Goal: Task Accomplishment & Management: Manage account settings

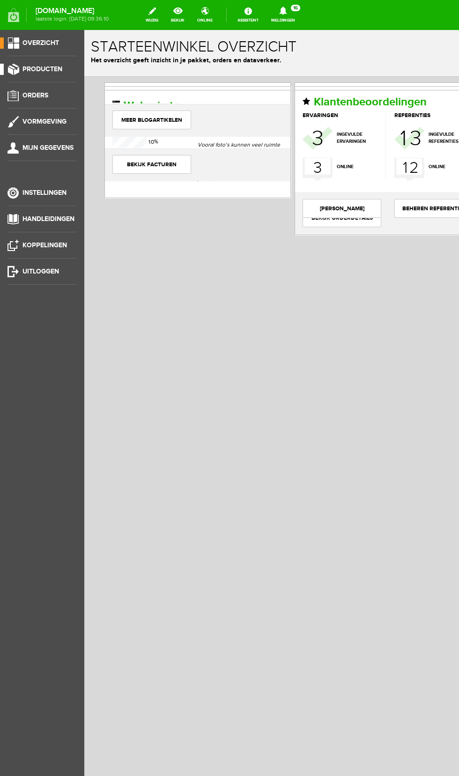
click at [45, 66] on span "Producten" at bounding box center [42, 69] width 40 height 8
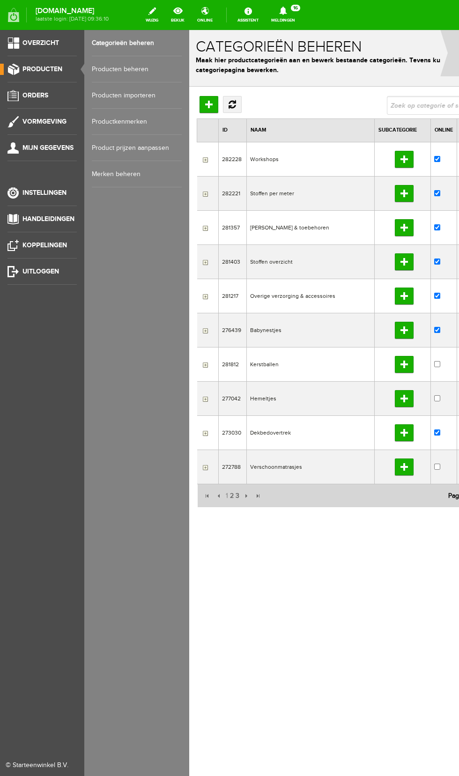
click at [147, 67] on link "Producten beheren" at bounding box center [137, 69] width 90 height 26
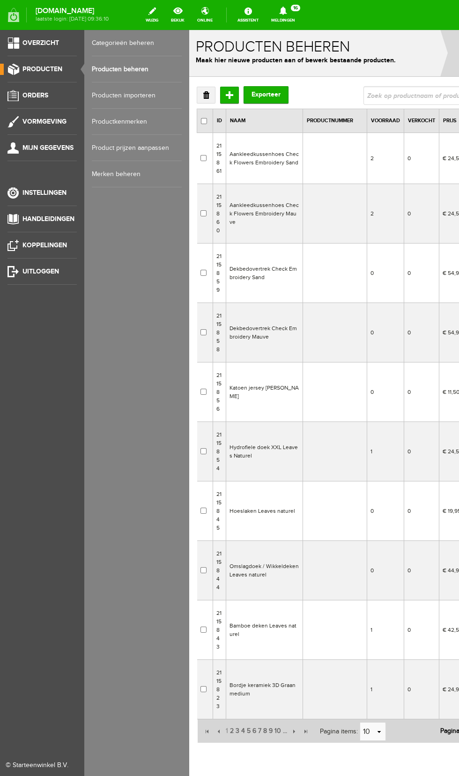
click at [289, 214] on td "Aankleedkussenhoes Check Flowers Embroidery Mauve" at bounding box center [264, 214] width 77 height 60
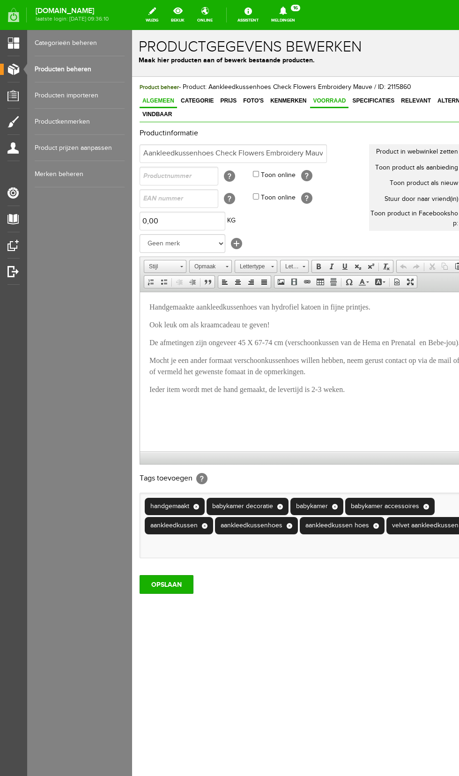
click at [314, 105] on link "Voorraad" at bounding box center [329, 102] width 38 height 14
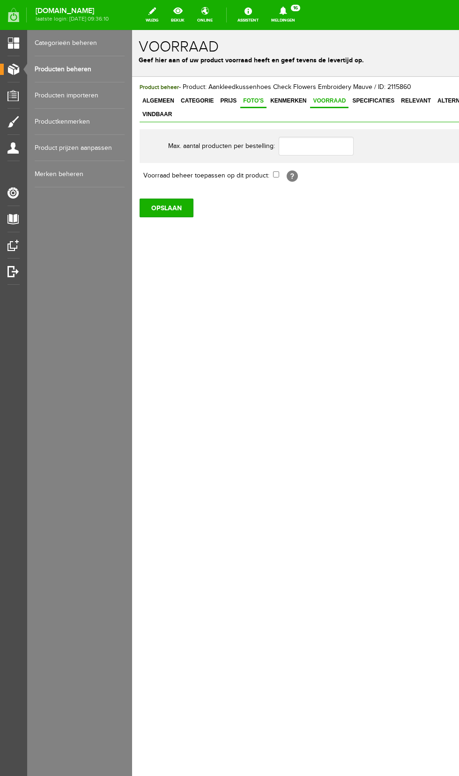
click at [252, 103] on span "Foto's" at bounding box center [253, 100] width 26 height 7
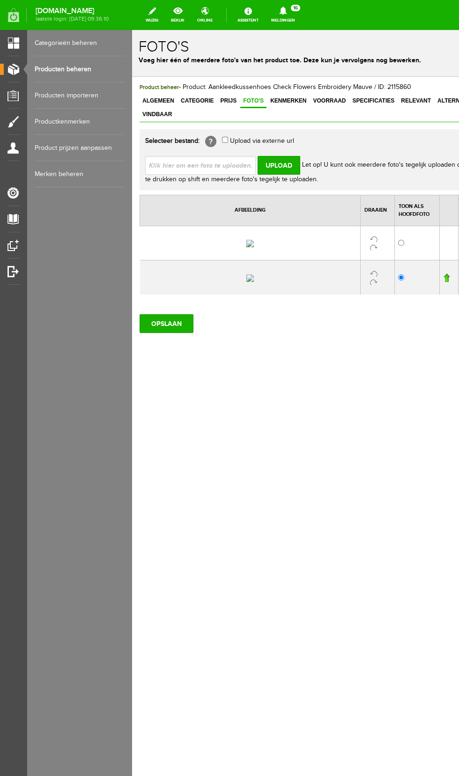
click at [218, 157] on input "file" at bounding box center [204, 165] width 118 height 18
type input "C:\fakepath\20250911_170420.jpg"
type input "20250911_170420.jpg"
click at [287, 156] on input "Upload" at bounding box center [279, 165] width 43 height 19
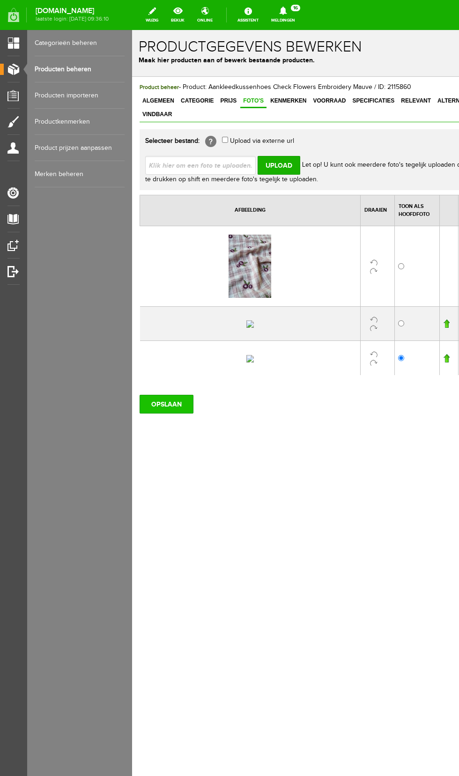
click at [171, 414] on input "OPSLAAN" at bounding box center [167, 404] width 54 height 19
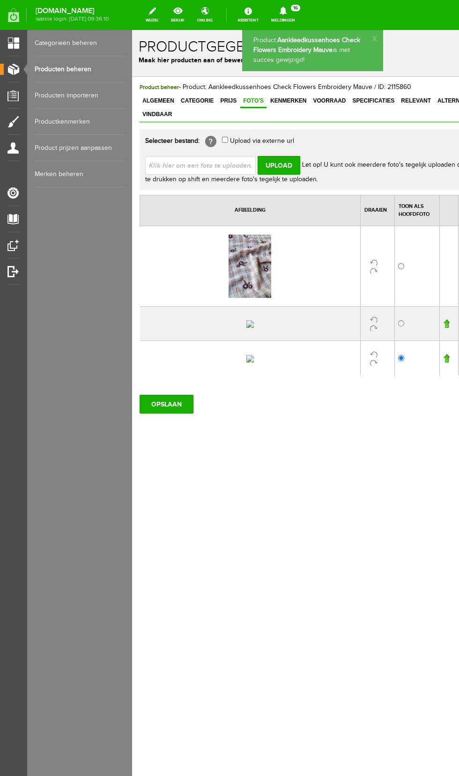
click at [82, 69] on link "Producten beheren" at bounding box center [80, 69] width 90 height 26
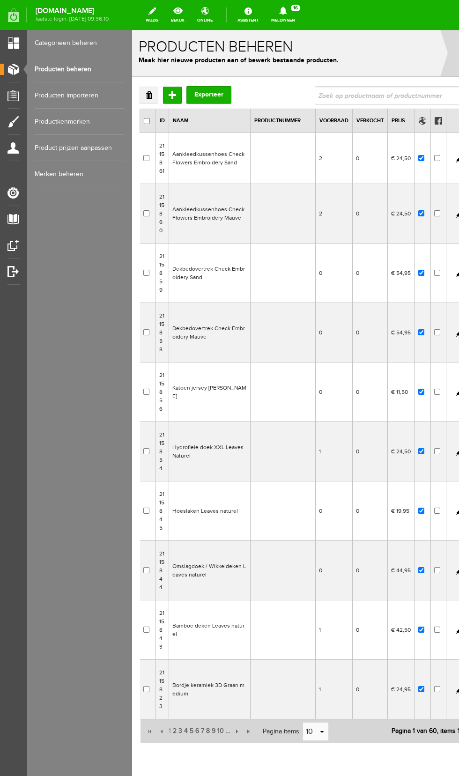
click at [227, 158] on td "Aankleedkussenhoes Check Flowers Embroidery Sand" at bounding box center [210, 158] width 82 height 51
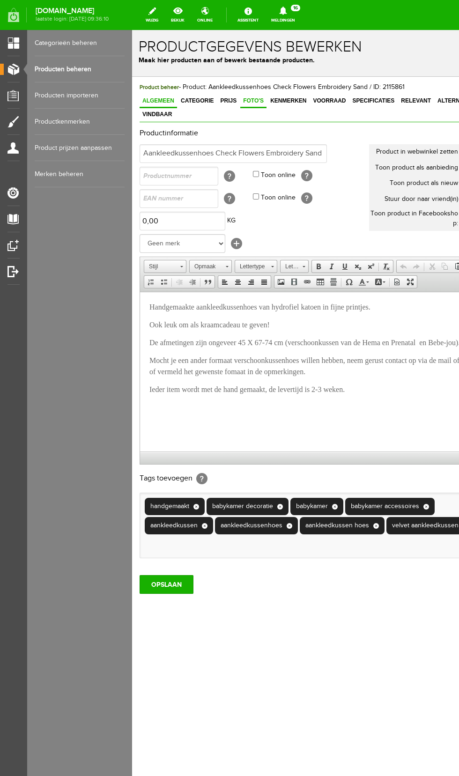
click at [248, 98] on span "Foto's" at bounding box center [253, 100] width 26 height 7
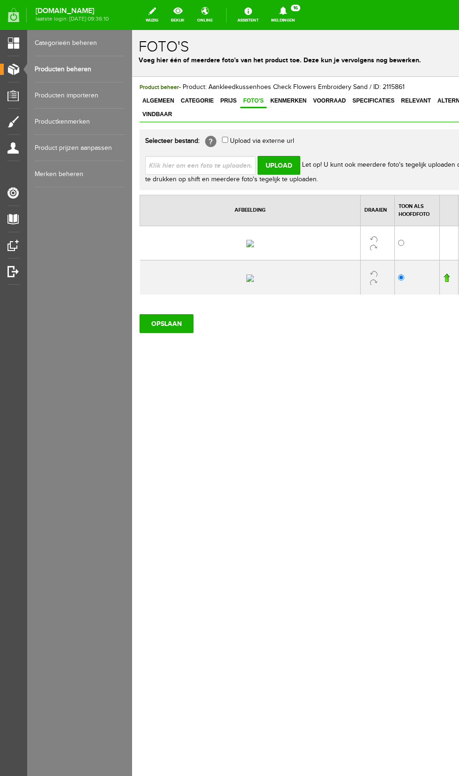
click at [208, 156] on input "file" at bounding box center [204, 165] width 118 height 18
type input "C:\fakepath\20250910_162543.jpg"
type input "20250910_162543.jpg"
click at [280, 156] on input "Upload" at bounding box center [279, 165] width 43 height 19
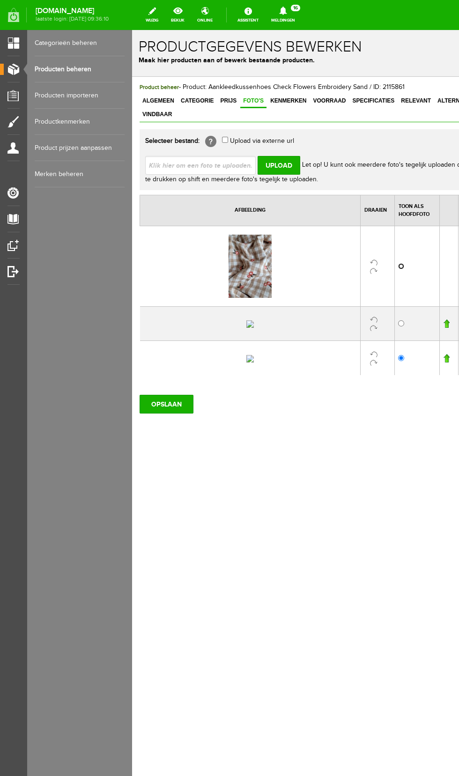
click at [402, 263] on input "radio" at bounding box center [401, 266] width 6 height 6
radio input "true"
click at [177, 414] on input "OPSLAAN" at bounding box center [167, 404] width 54 height 19
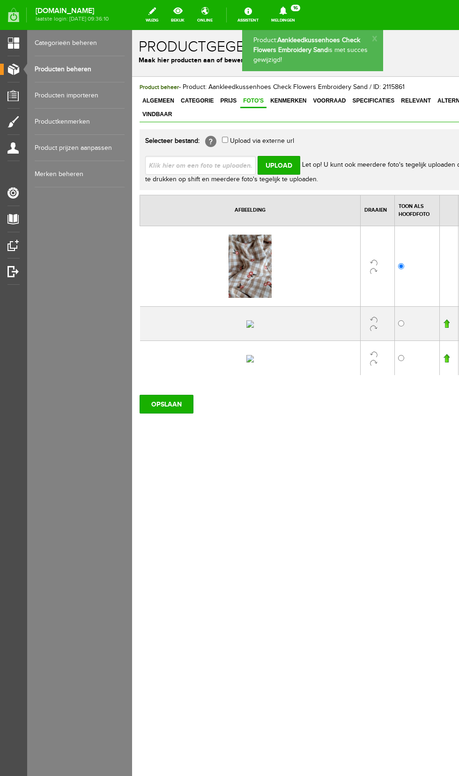
click at [80, 72] on link "Producten beheren" at bounding box center [80, 69] width 90 height 26
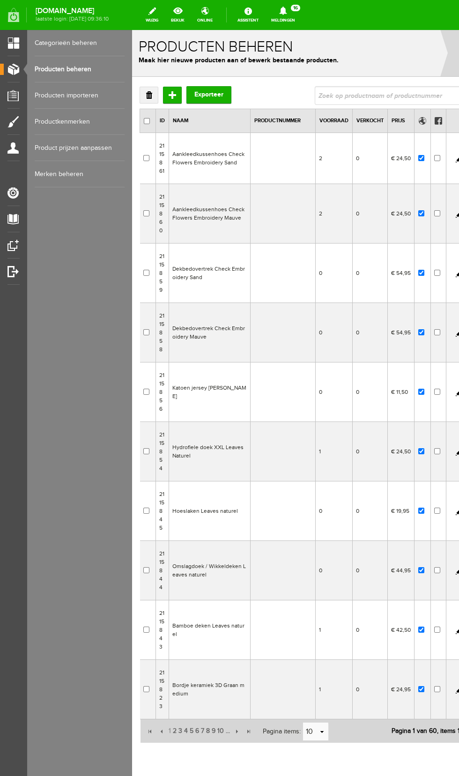
click at [238, 273] on td "Dekbedovertrek Check Embroidery Sand" at bounding box center [210, 274] width 82 height 60
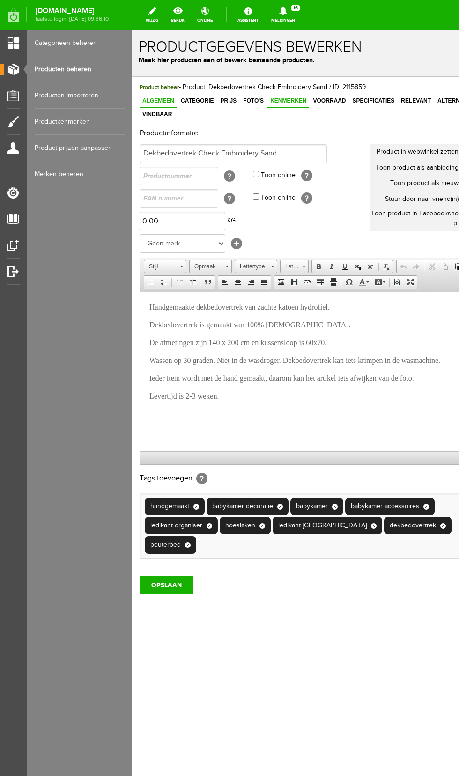
click at [285, 107] on link "Kenmerken" at bounding box center [289, 102] width 42 height 14
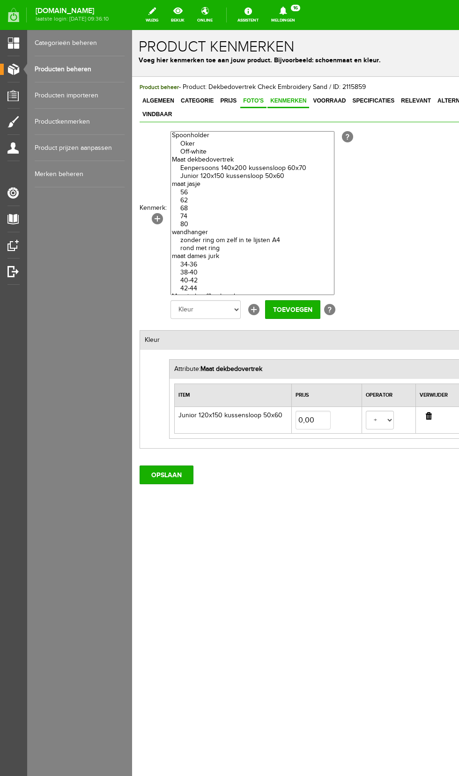
click at [240, 99] on span "Foto's" at bounding box center [253, 100] width 26 height 7
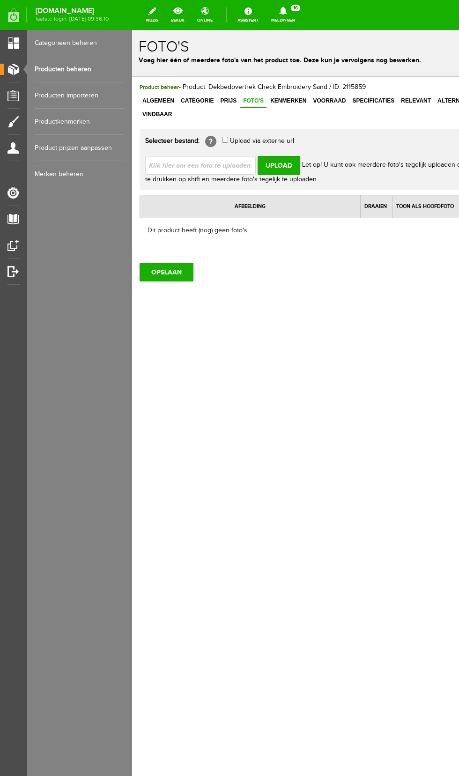
click at [201, 156] on input "file" at bounding box center [204, 165] width 118 height 18
type input "C:\fakepath\20250910_162543.jpg"
type input "20250910_162543.jpg"
click at [275, 156] on input "Upload" at bounding box center [279, 165] width 43 height 19
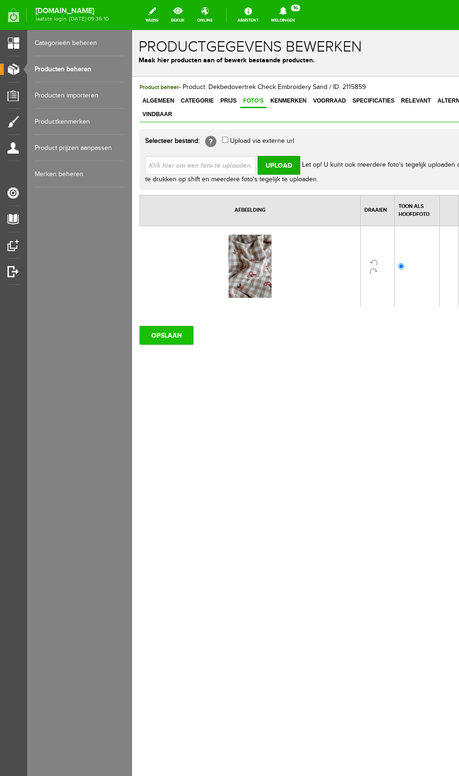
click at [172, 327] on input "OPSLAAN" at bounding box center [167, 335] width 54 height 19
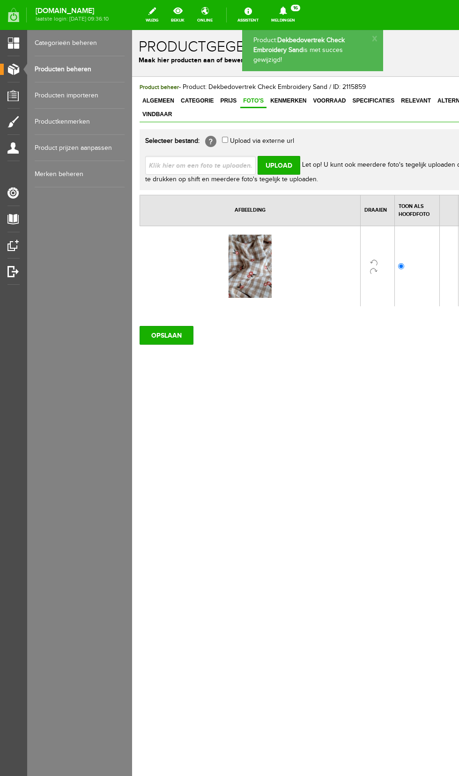
click at [78, 69] on link "Producten beheren" at bounding box center [80, 69] width 90 height 26
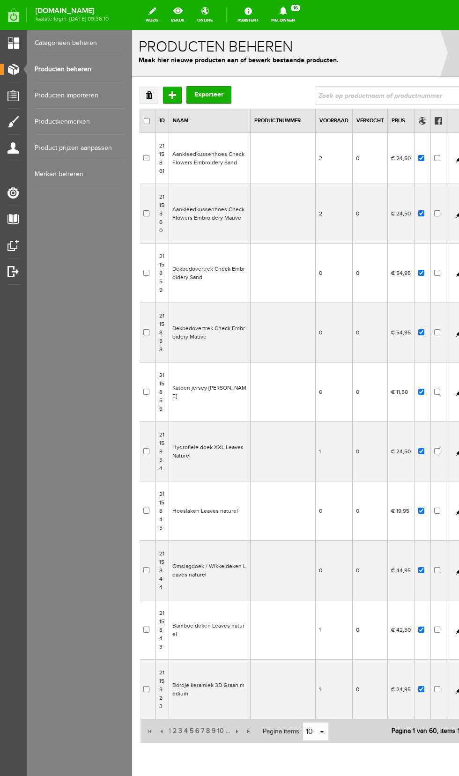
click at [239, 335] on td "Dekbedovertrek Check Embroidery Mauve" at bounding box center [210, 333] width 82 height 60
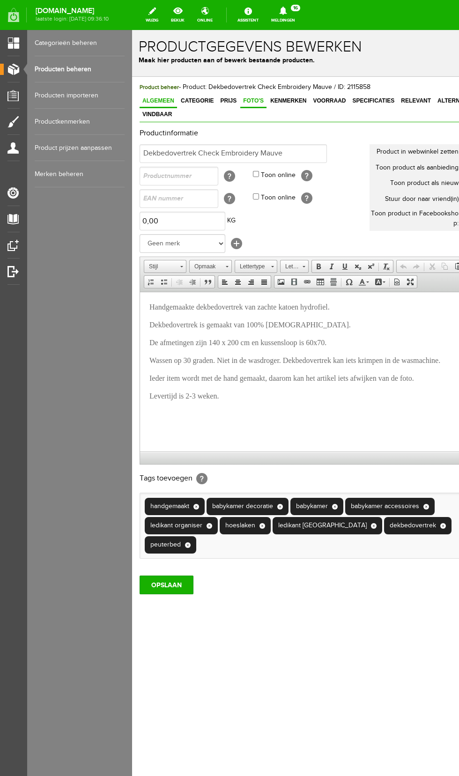
click at [246, 101] on span "Foto's" at bounding box center [253, 100] width 26 height 7
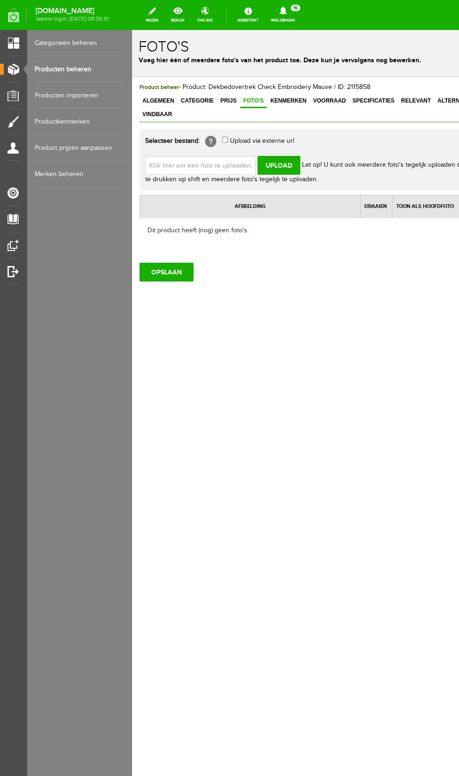
click at [221, 156] on input "file" at bounding box center [204, 165] width 118 height 18
type input "C:\fakepath\20250911_170420.jpg"
type input "20250911_170420.jpg"
click at [285, 156] on input "Upload" at bounding box center [279, 165] width 43 height 19
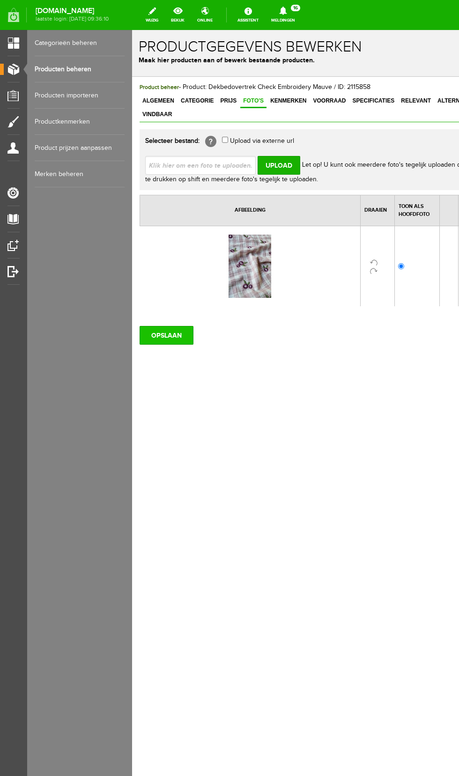
click at [171, 326] on input "OPSLAAN" at bounding box center [167, 335] width 54 height 19
click at [80, 69] on link "Producten beheren" at bounding box center [80, 69] width 90 height 26
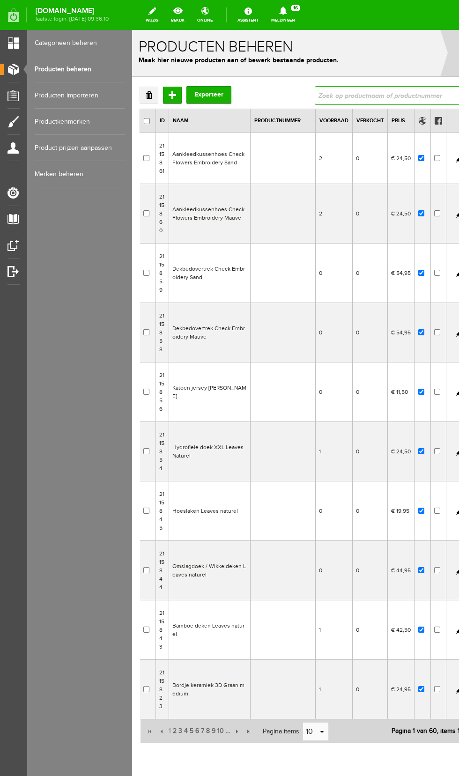
click at [367, 96] on input "text" at bounding box center [388, 95] width 146 height 19
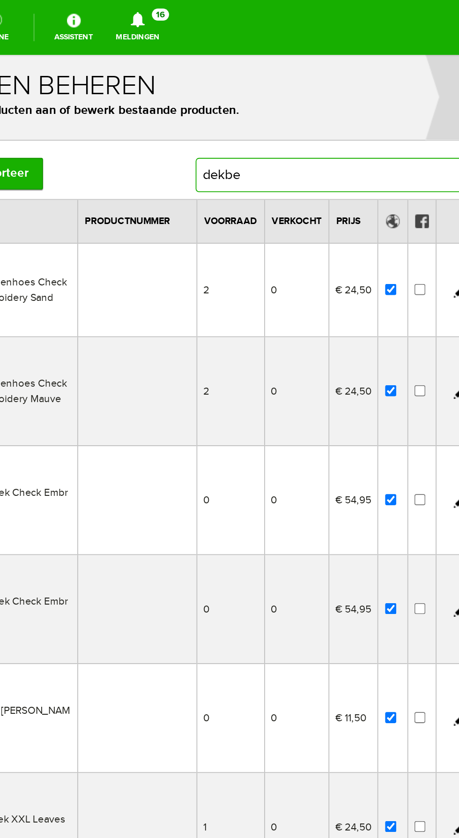
type input "dekbed"
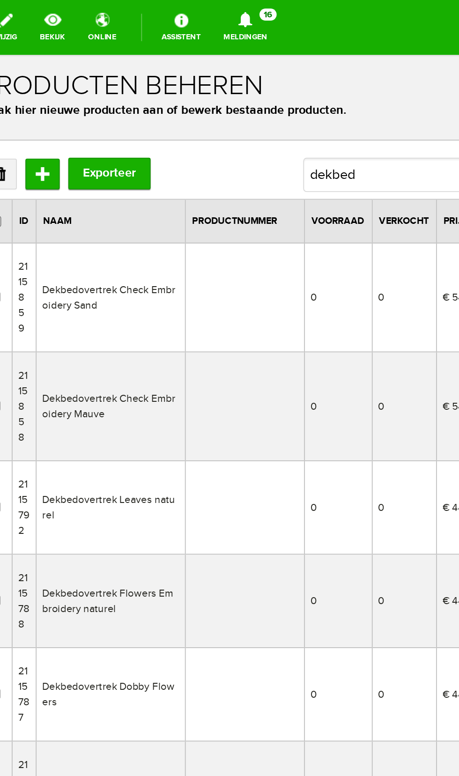
click at [59, 308] on td "Dekbedovertrek Leaves naturel" at bounding box center [47, 302] width 82 height 51
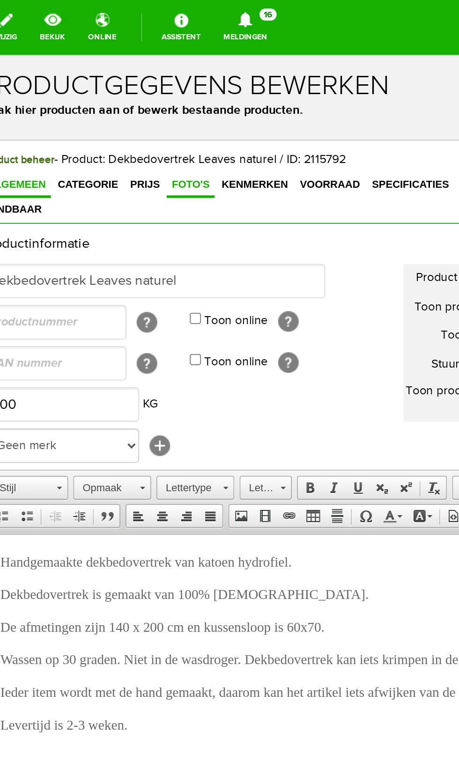
click at [85, 128] on span "Foto's" at bounding box center [90, 125] width 26 height 7
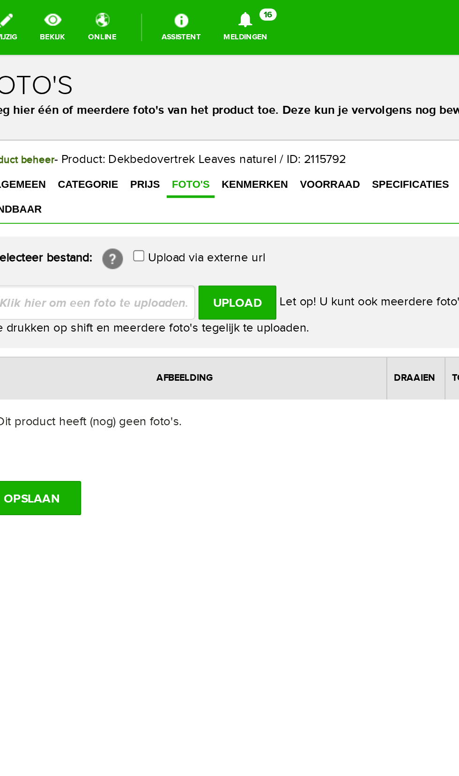
click at [69, 181] on input "file" at bounding box center [41, 190] width 118 height 18
type input "C:\fakepath\20250911_134257.jpg"
type input "20250911_134257.jpg"
click at [114, 181] on input "Upload" at bounding box center [116, 190] width 43 height 19
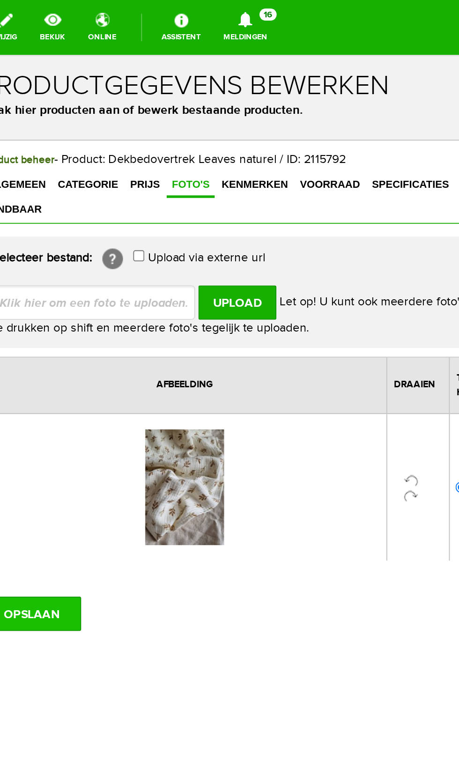
click at [18, 351] on input "OPSLAAN" at bounding box center [4, 360] width 54 height 19
